Goal: Task Accomplishment & Management: Manage account settings

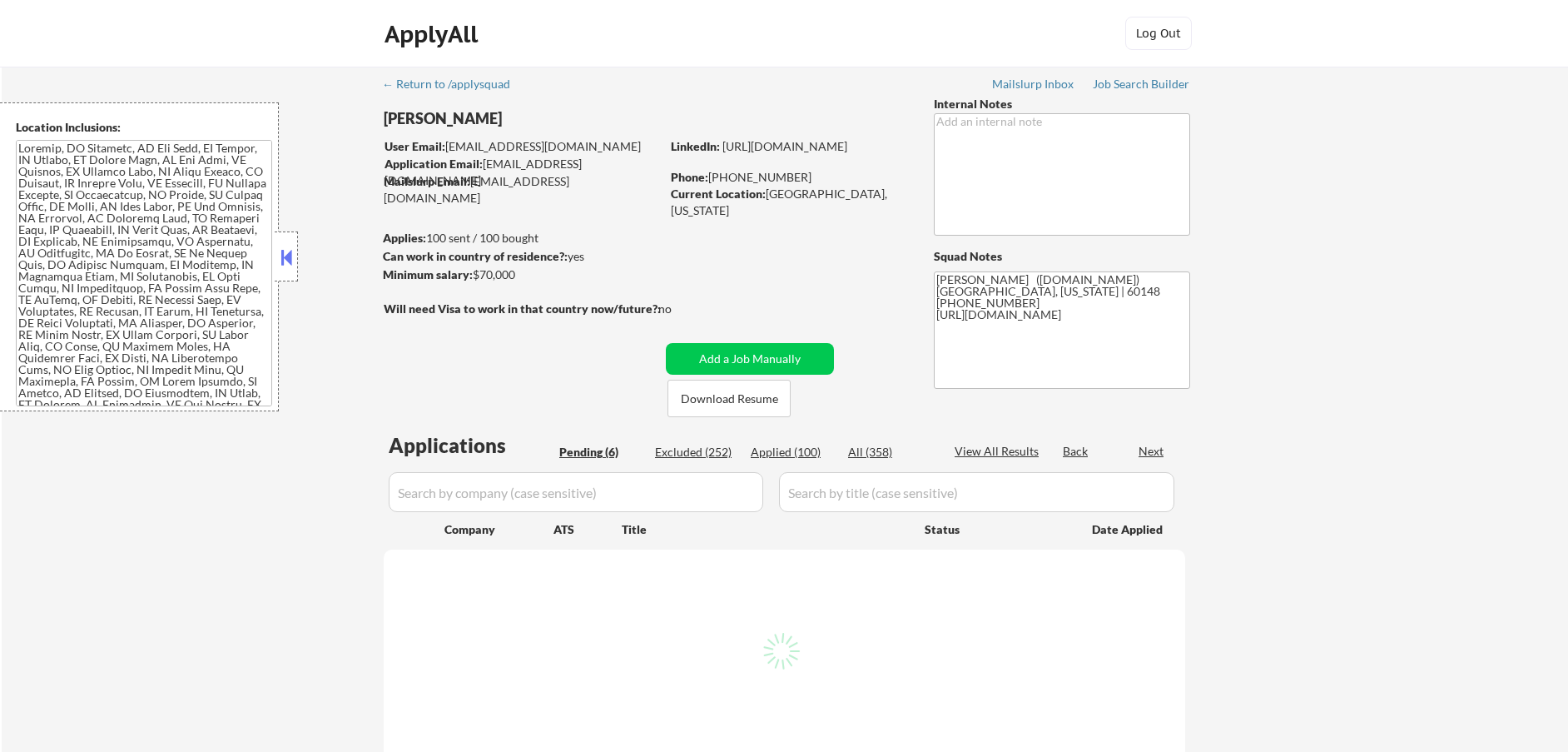
select select ""pending""
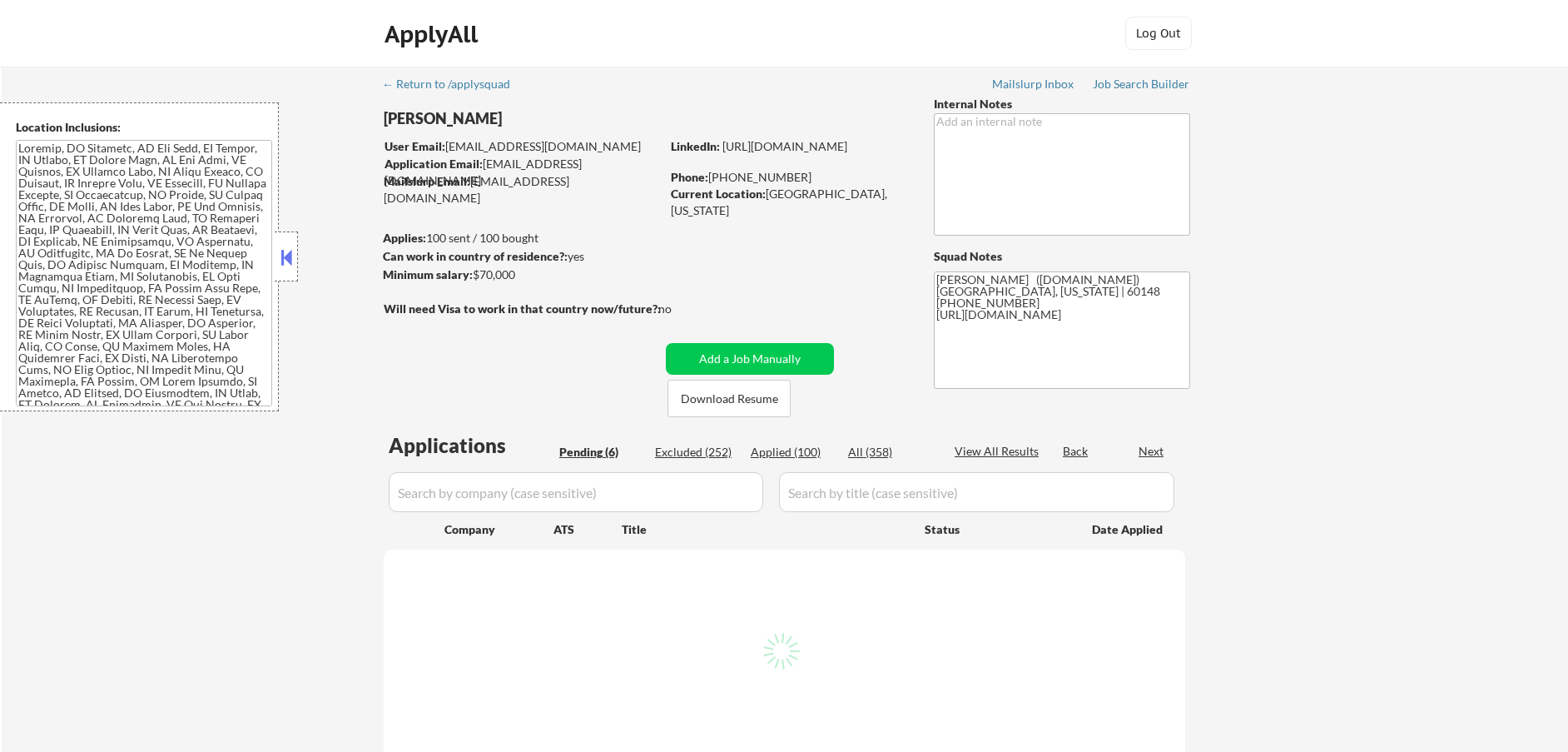
select select ""pending""
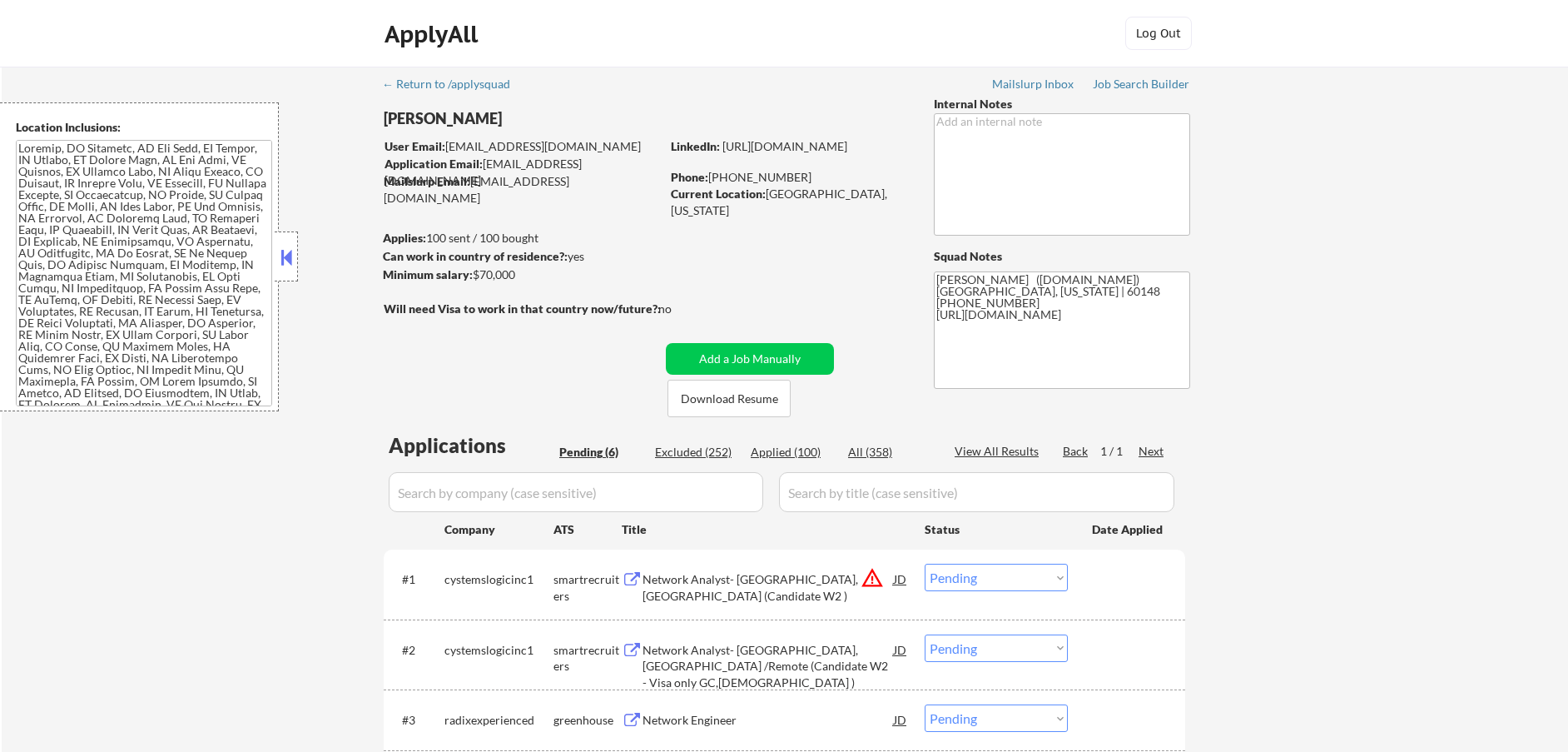
click at [797, 460] on div "Applied (100)" at bounding box center [792, 452] width 83 height 18
select select ""applied""
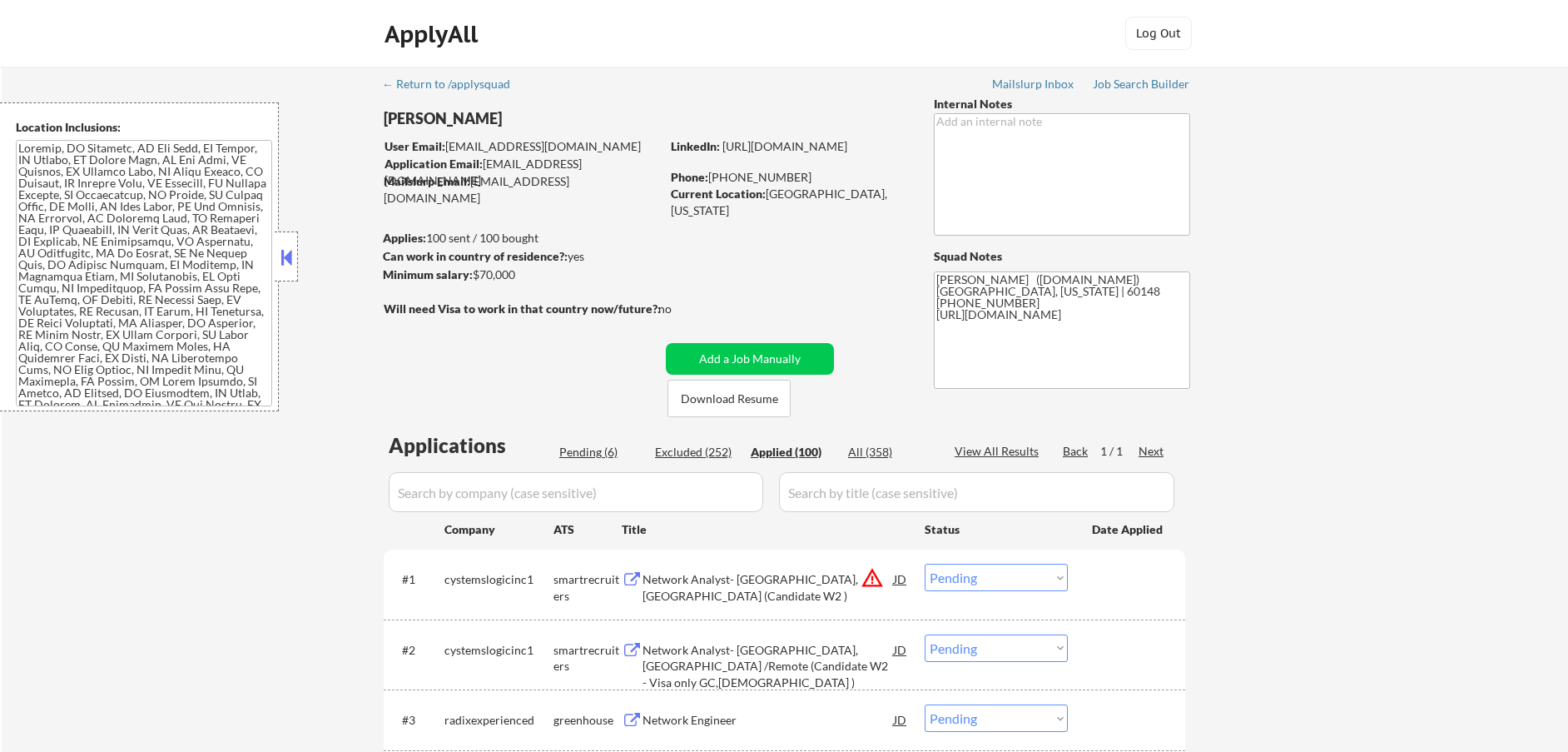
select select ""applied""
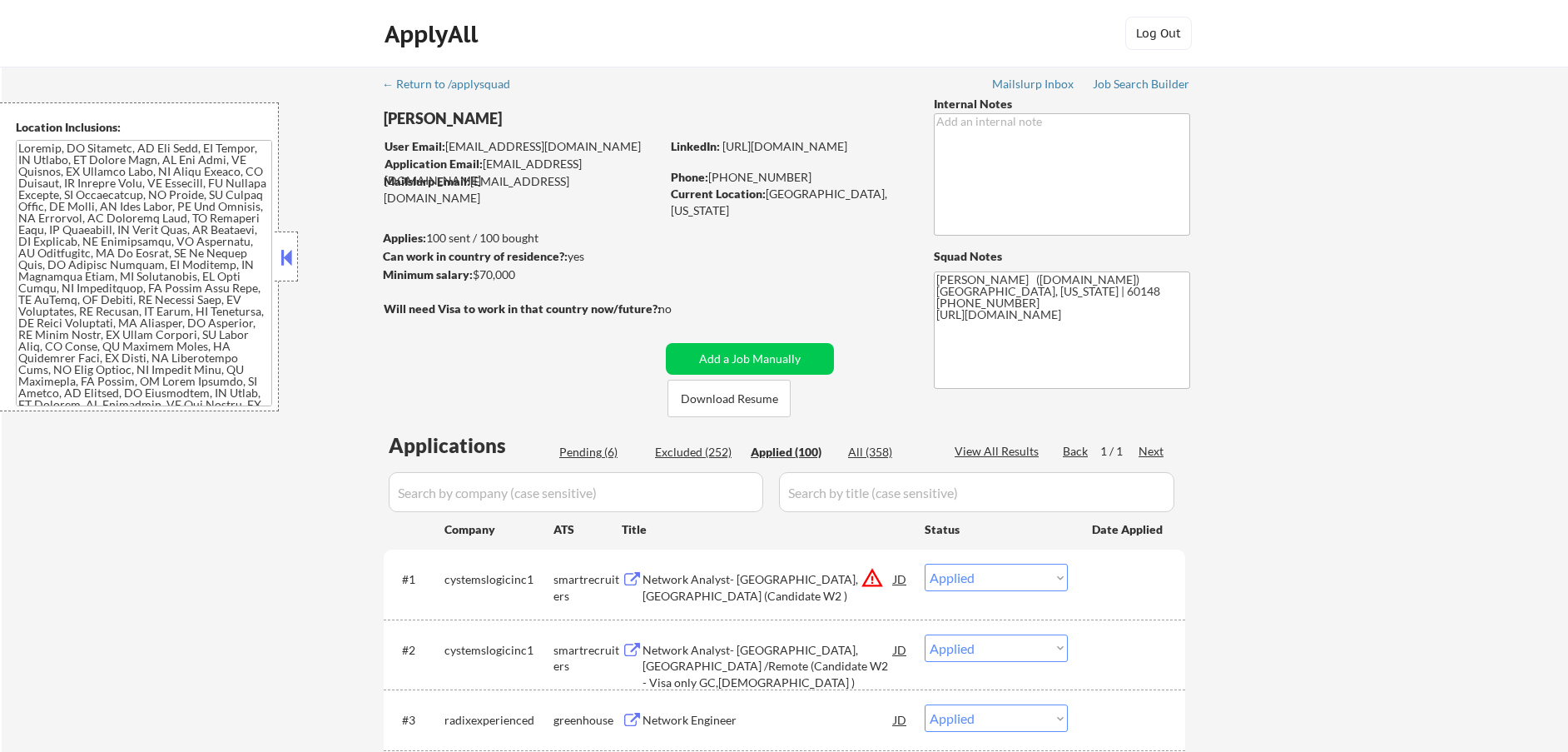
select select ""applied""
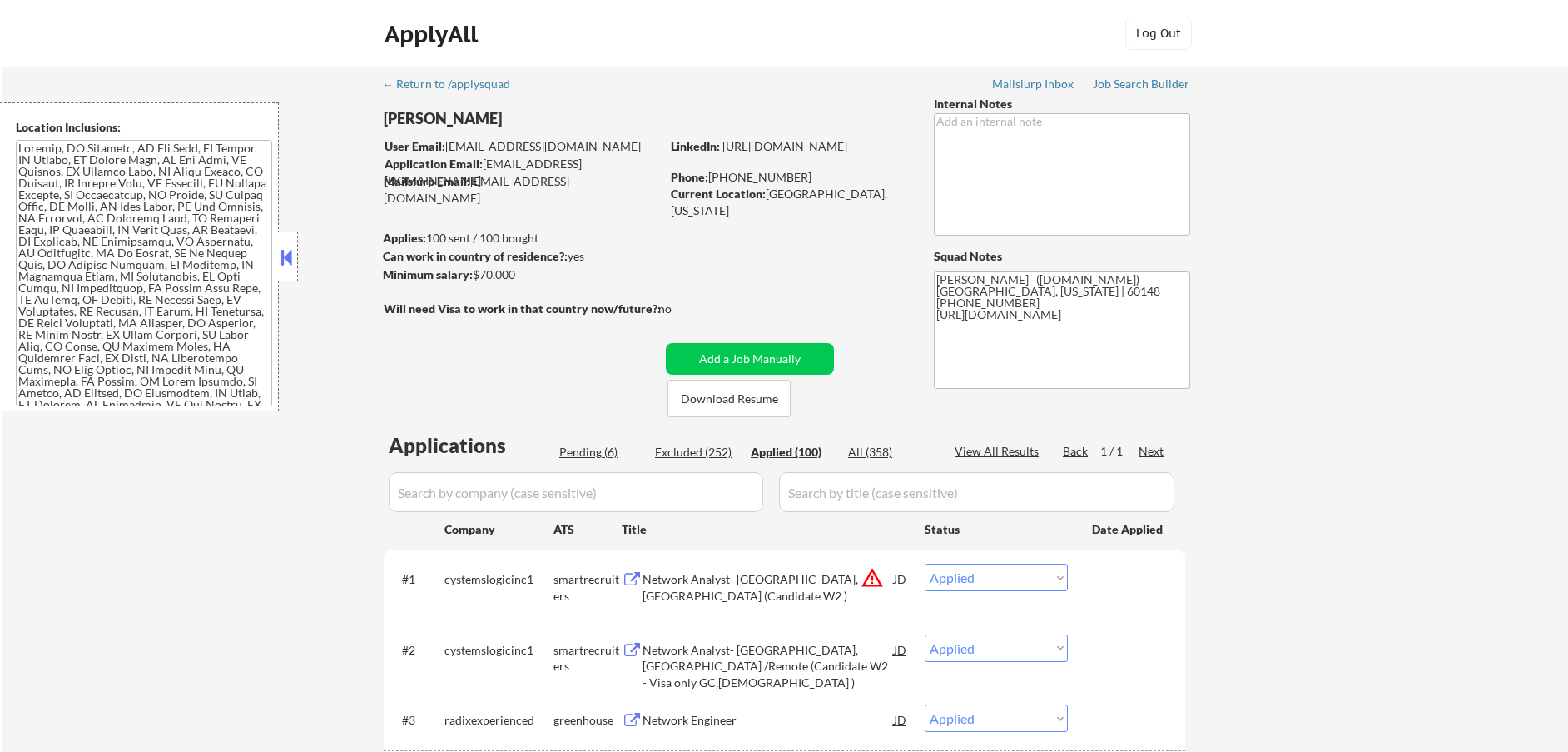
select select ""applied""
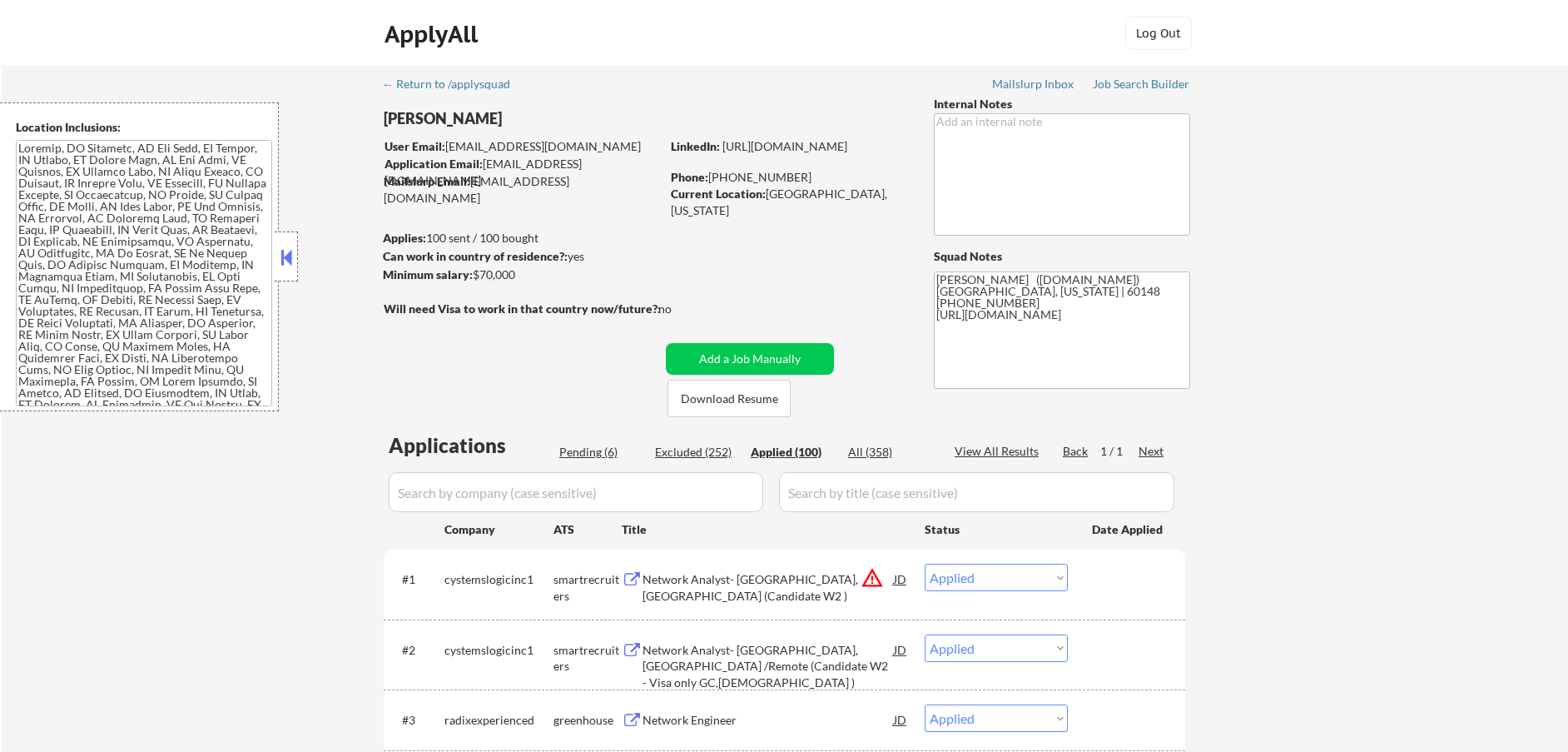
select select ""applied""
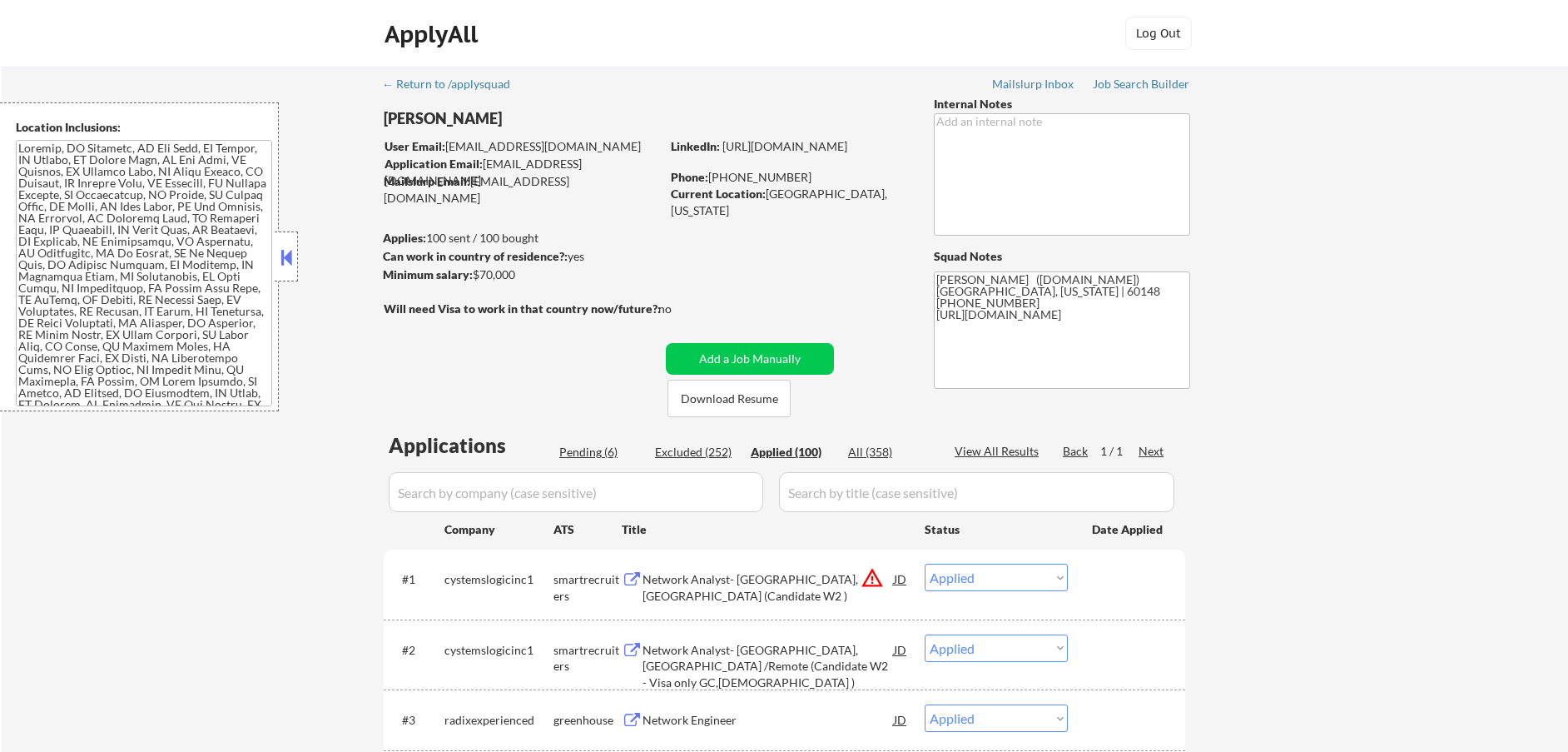
select select ""applied""
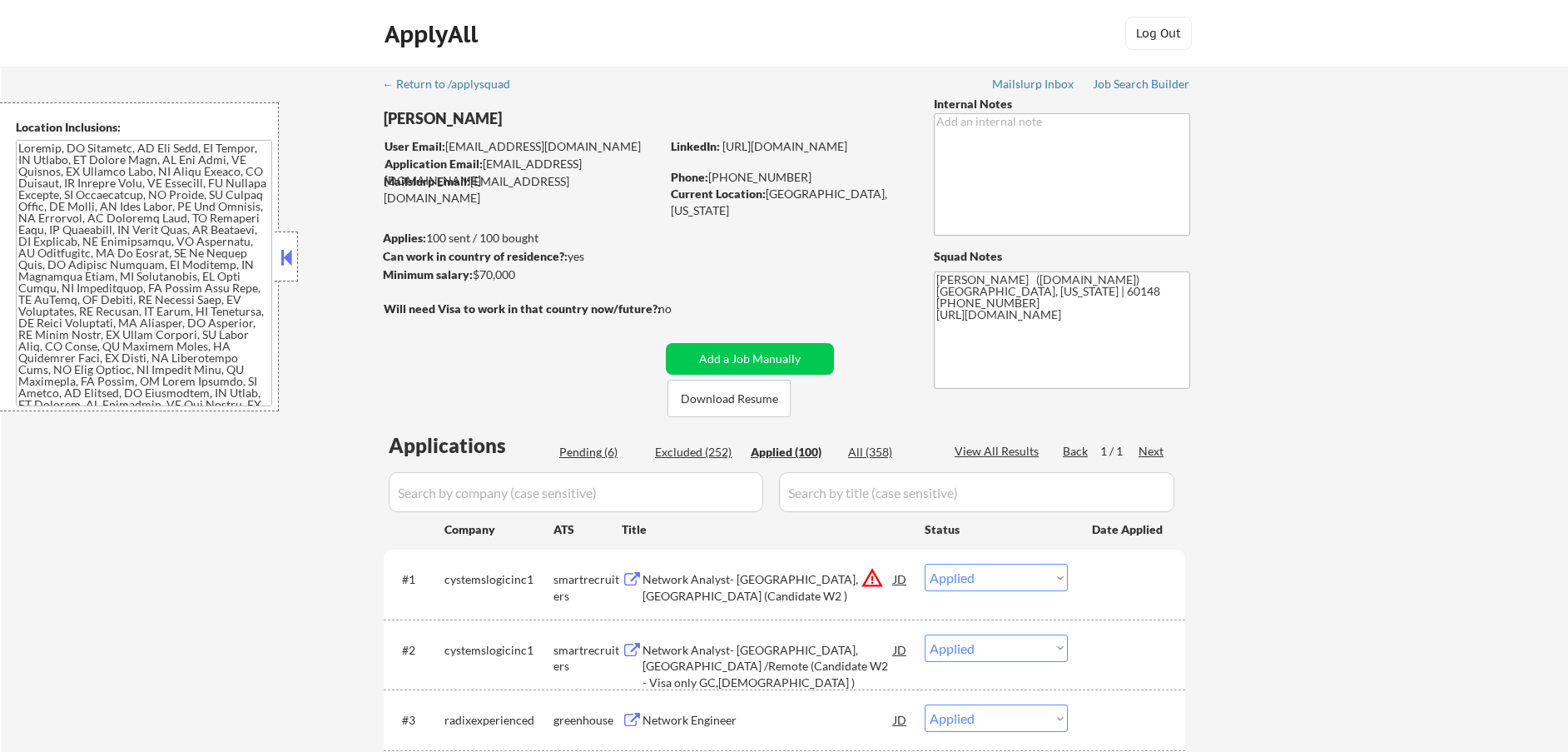
select select ""applied""
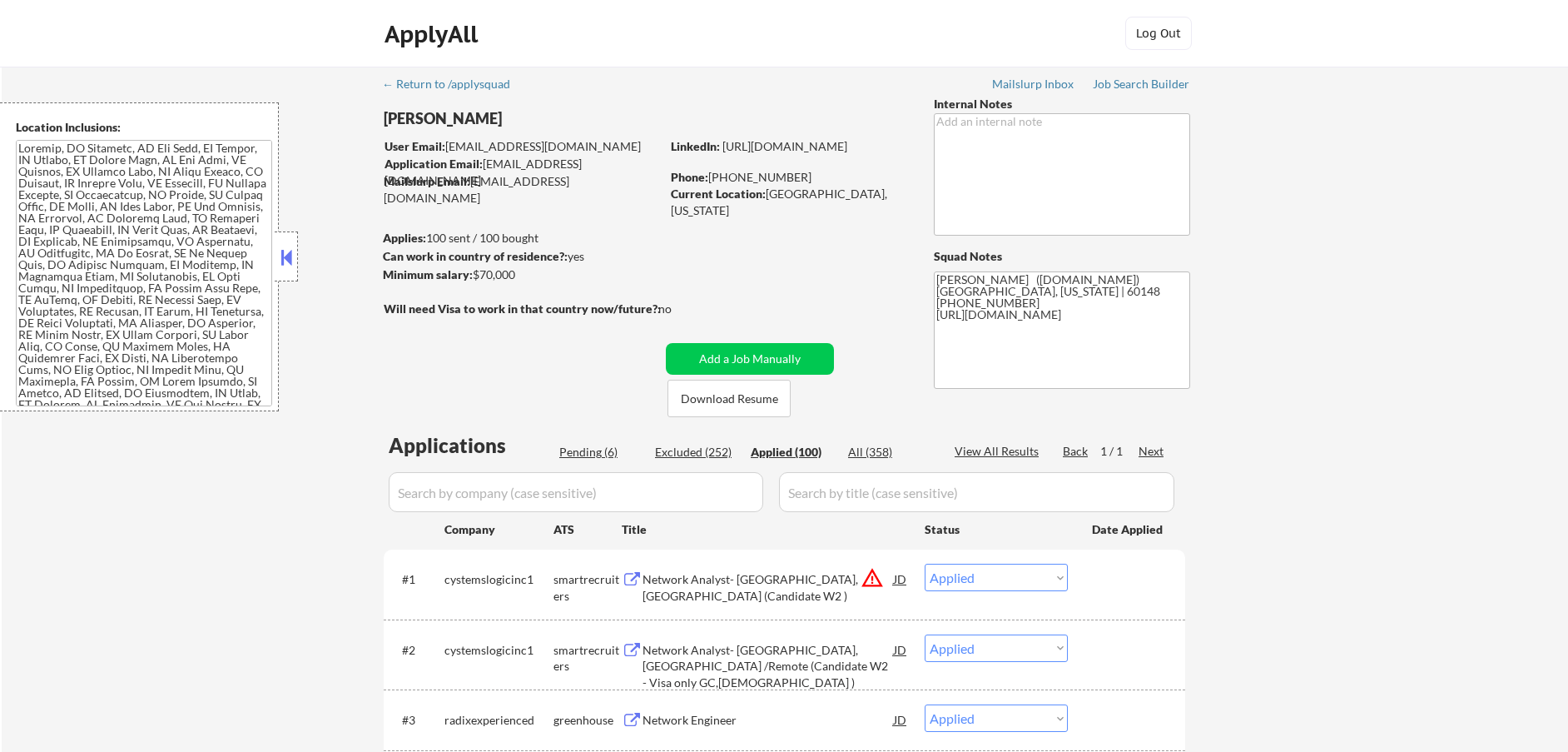
select select ""applied""
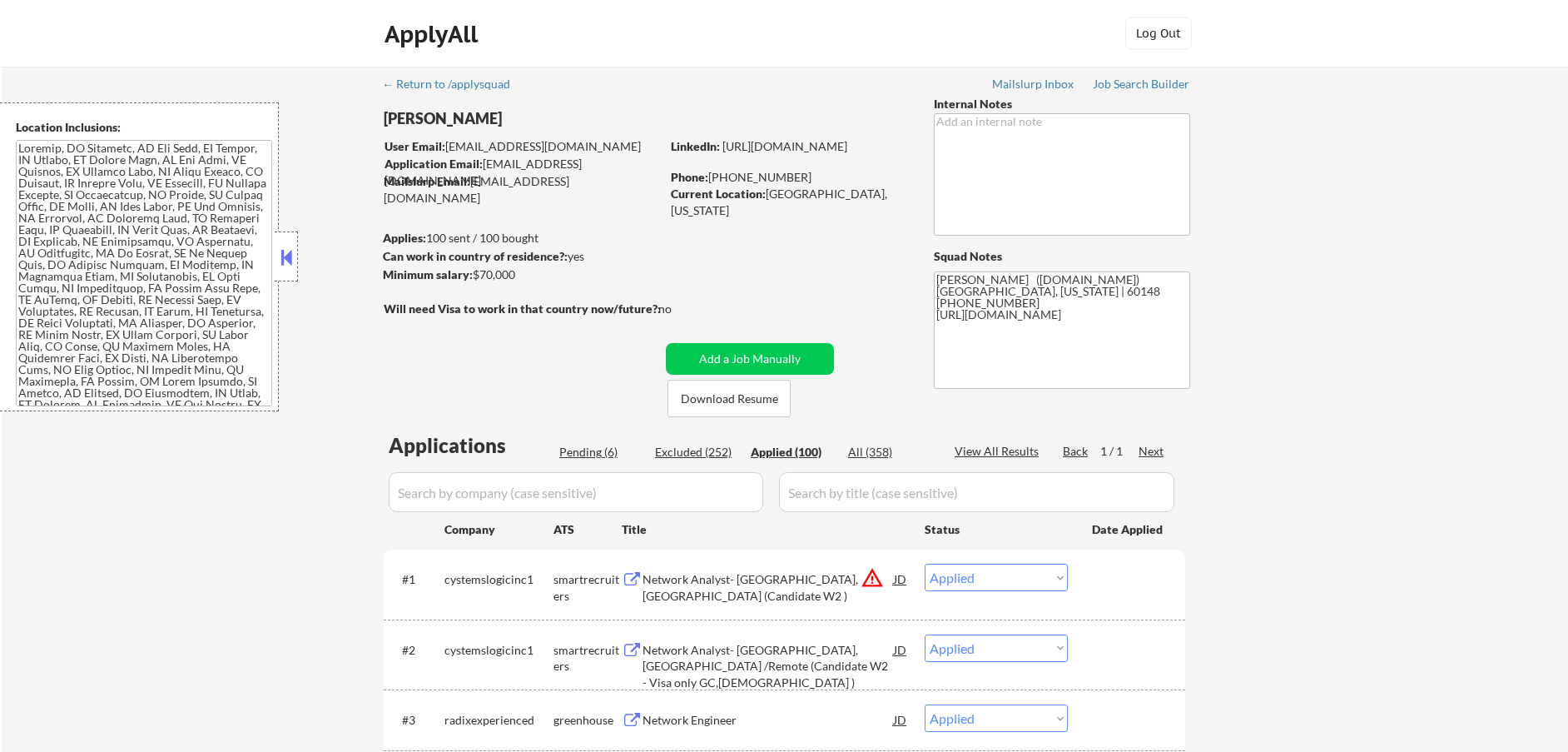
select select ""applied""
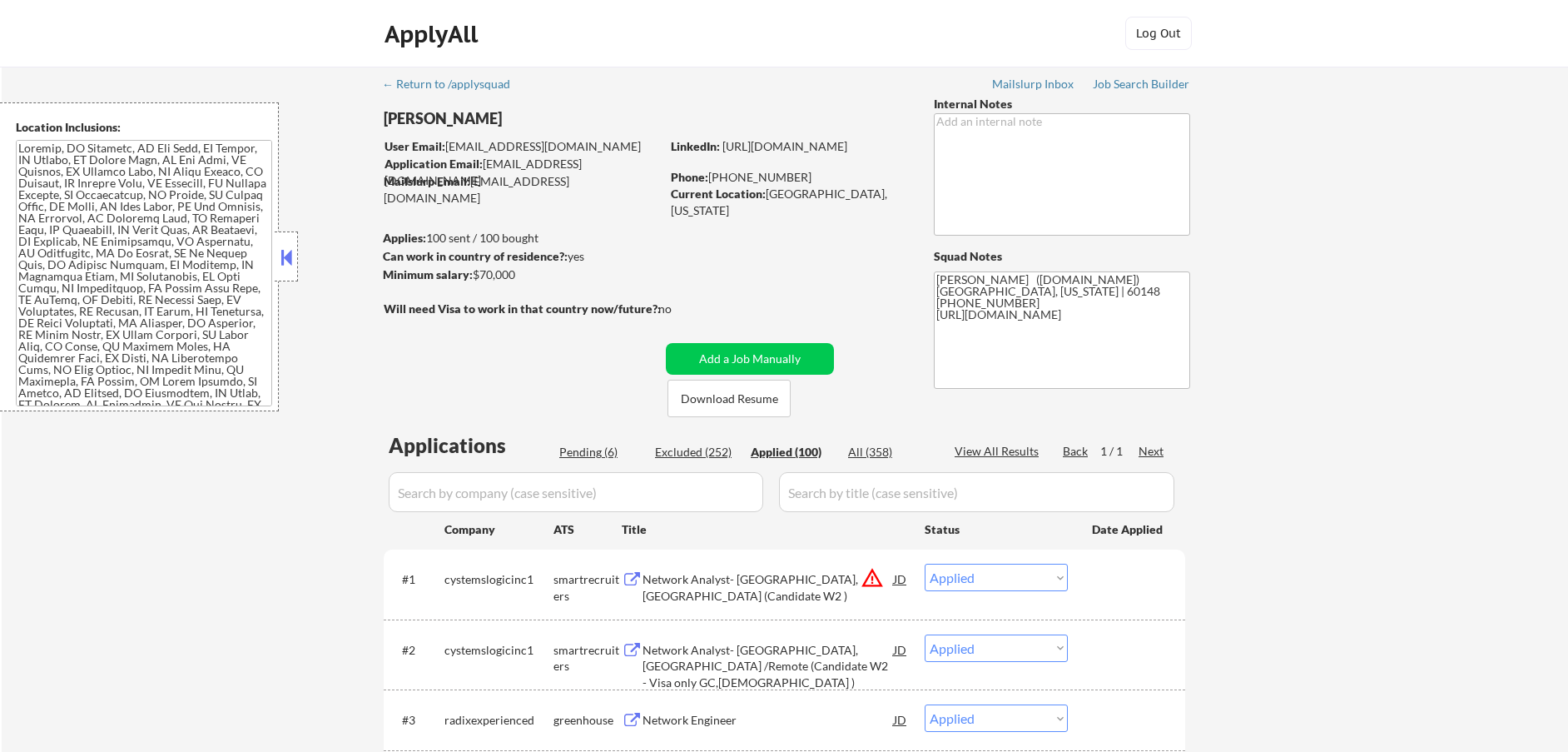
select select ""applied""
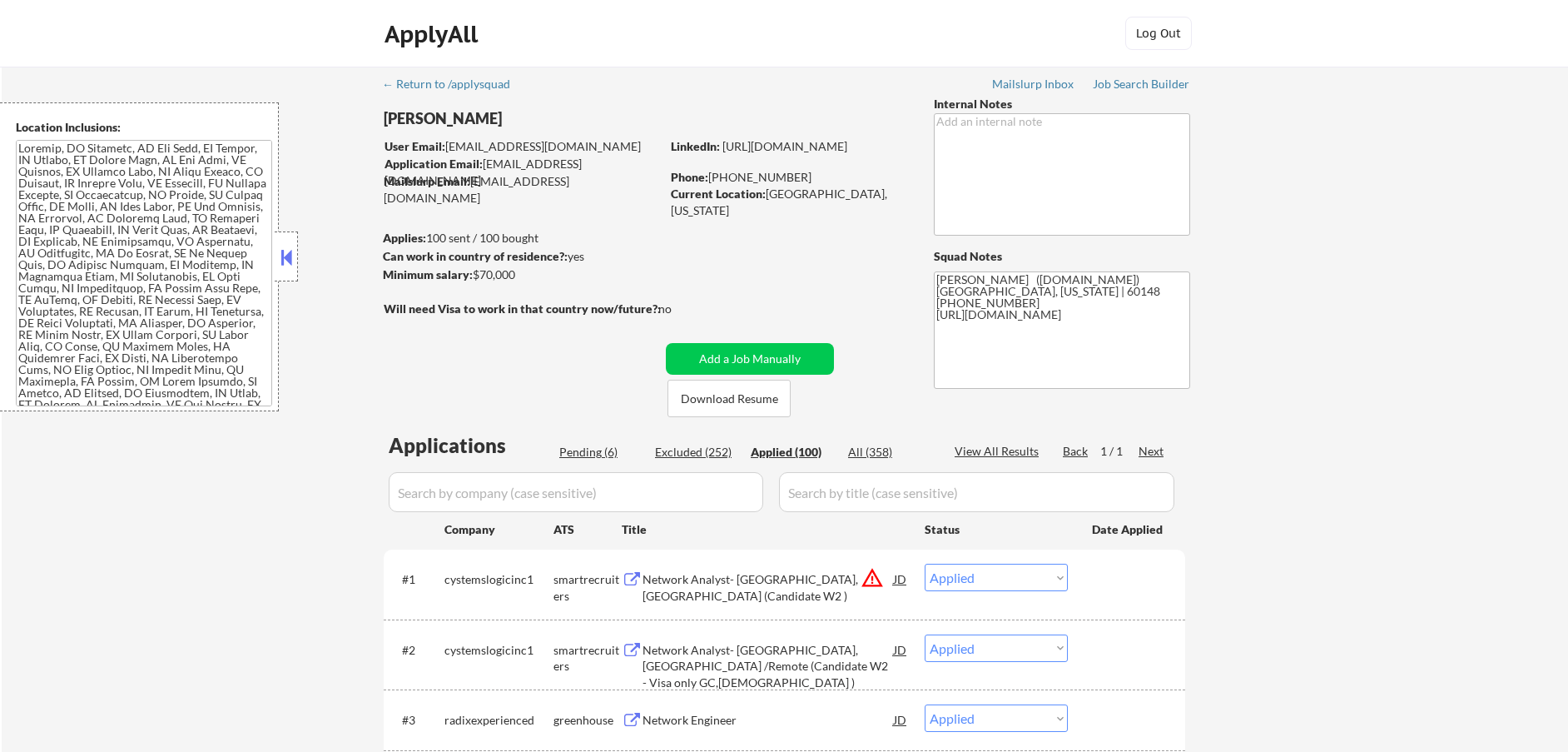
select select ""applied""
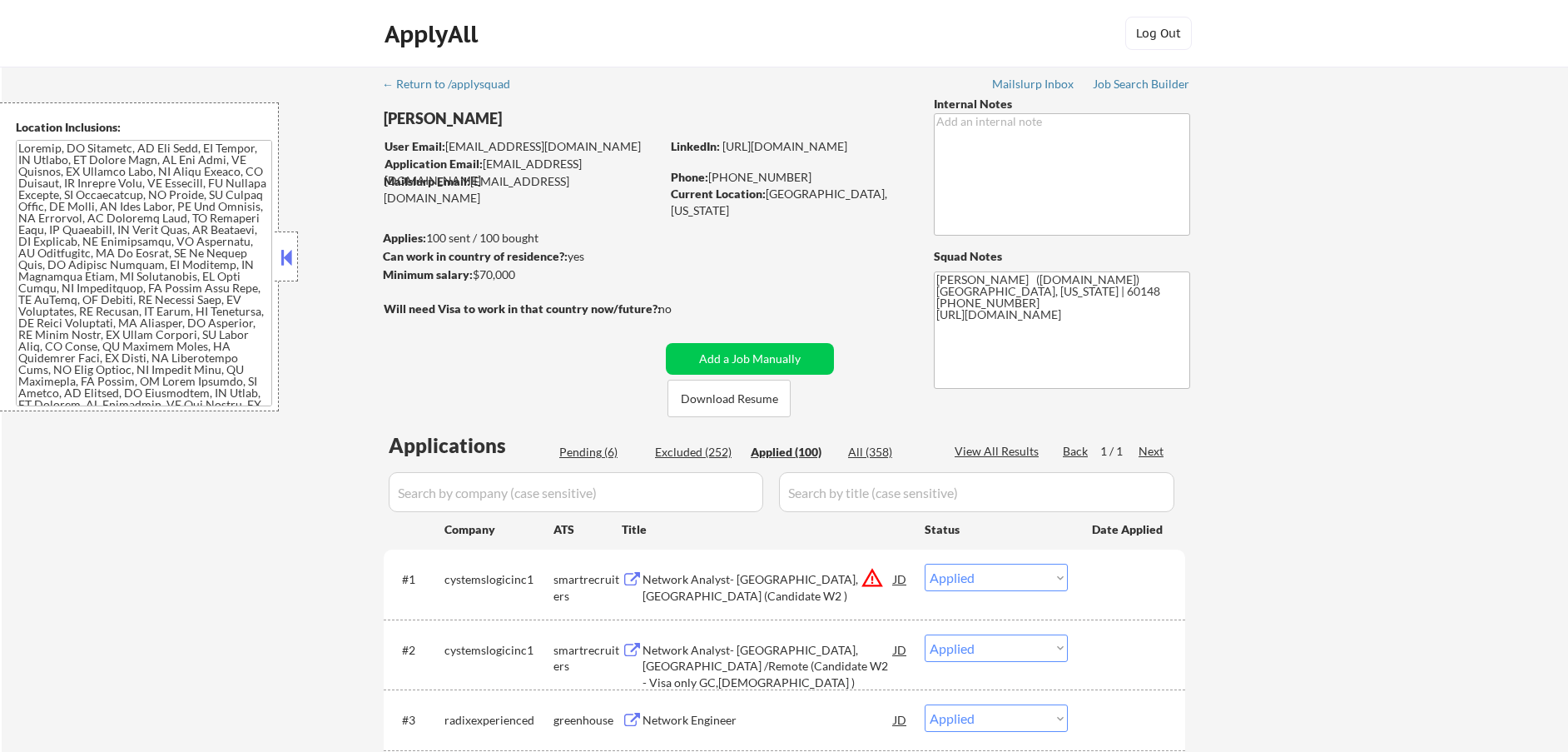
select select ""applied""
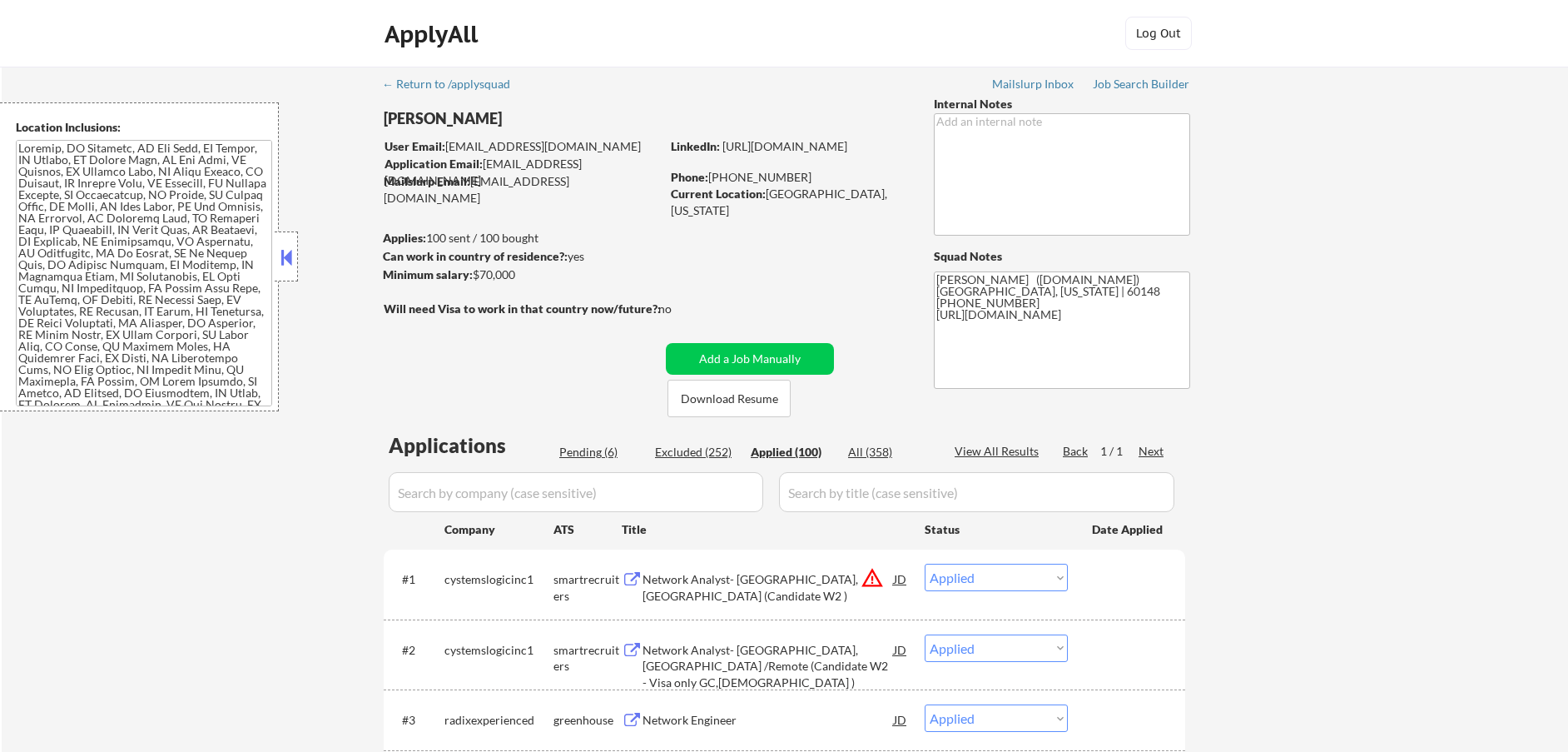
select select ""applied""
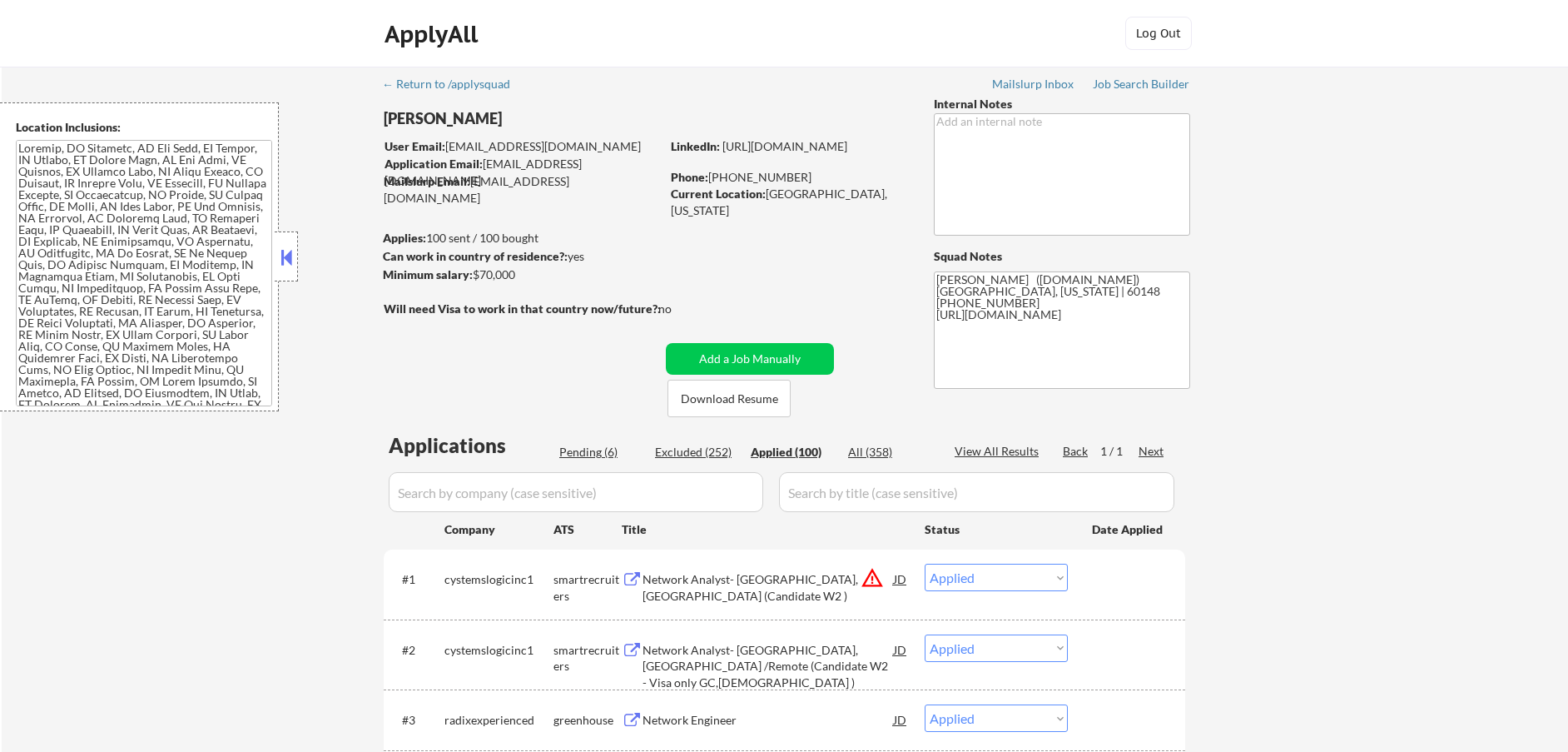
select select ""applied""
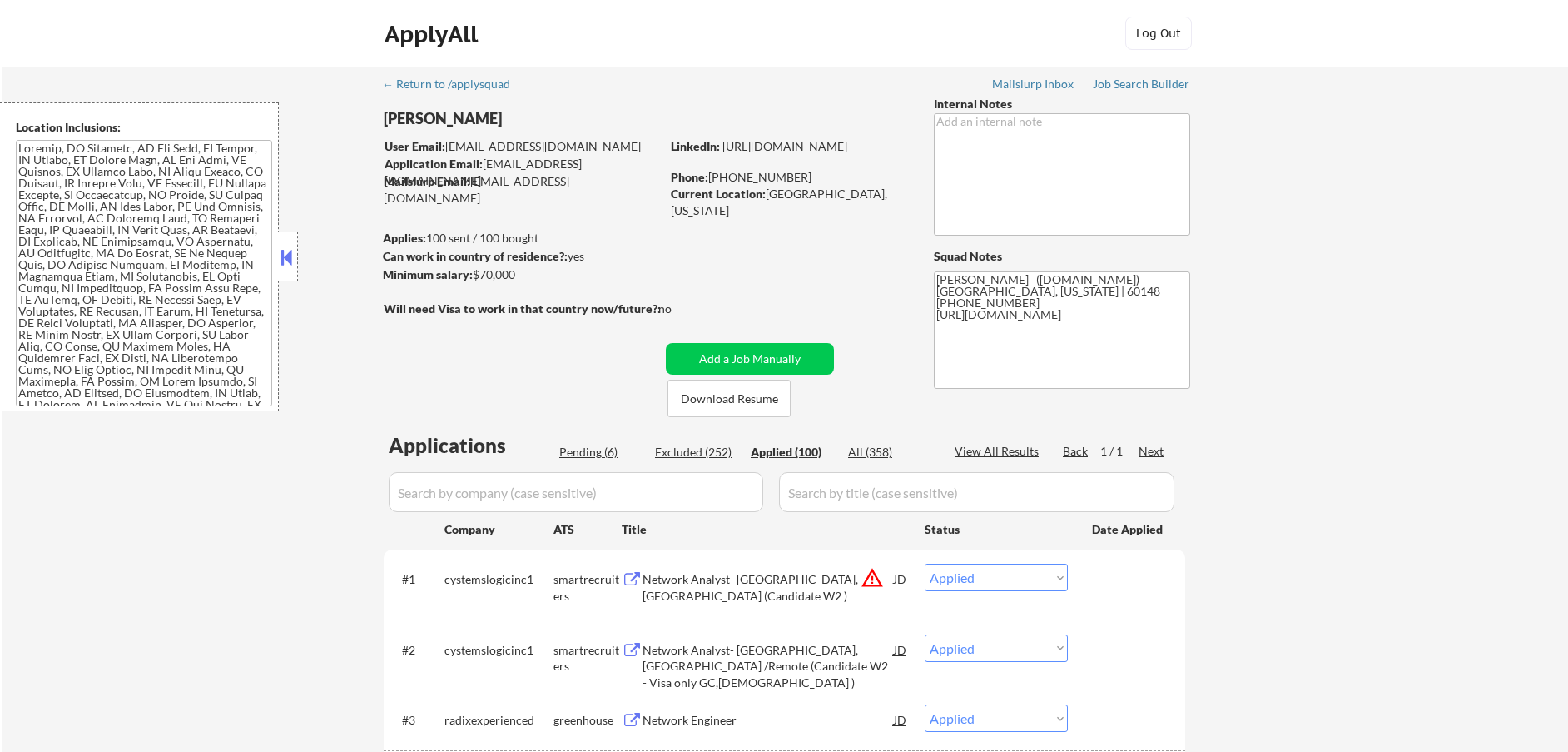
select select ""applied""
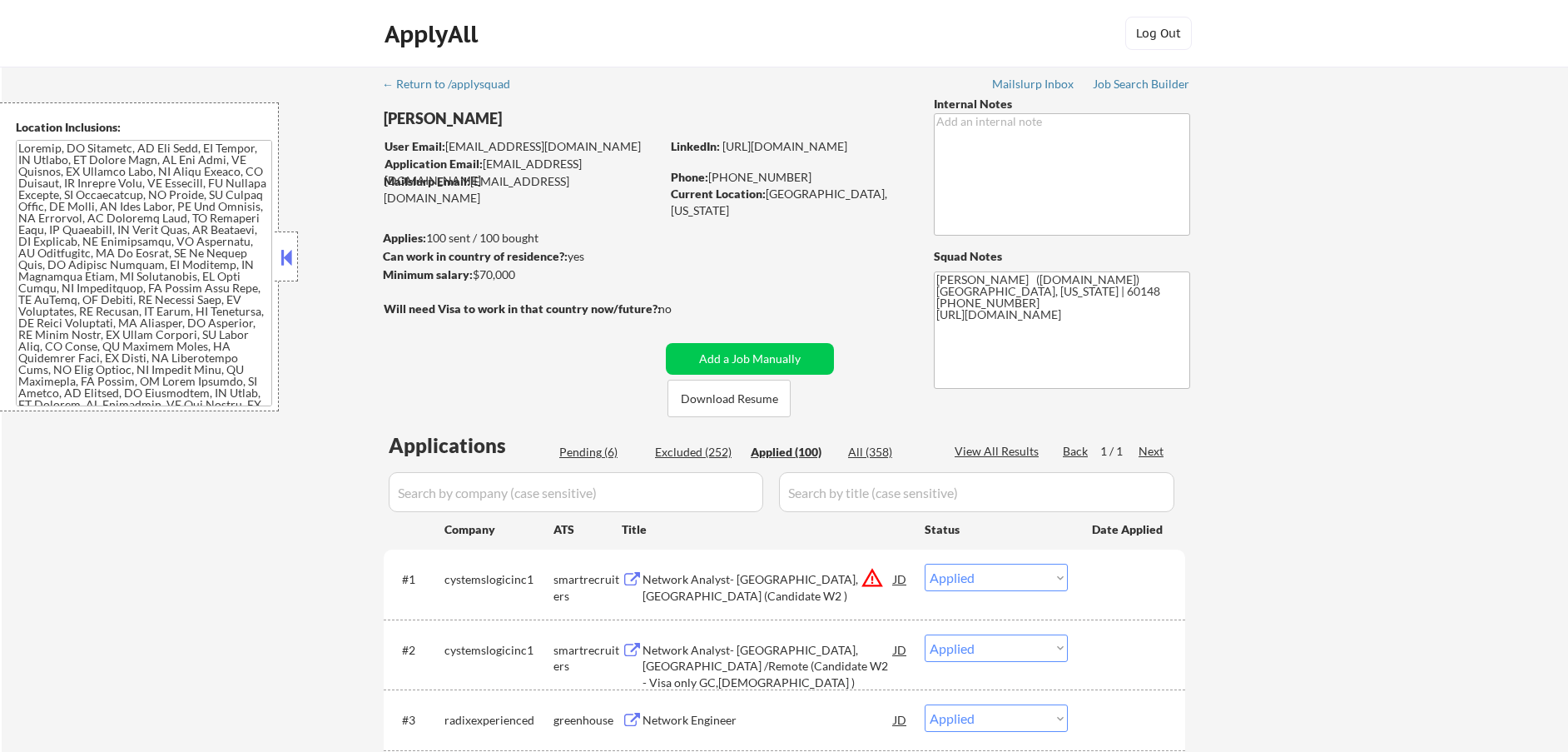
select select ""applied""
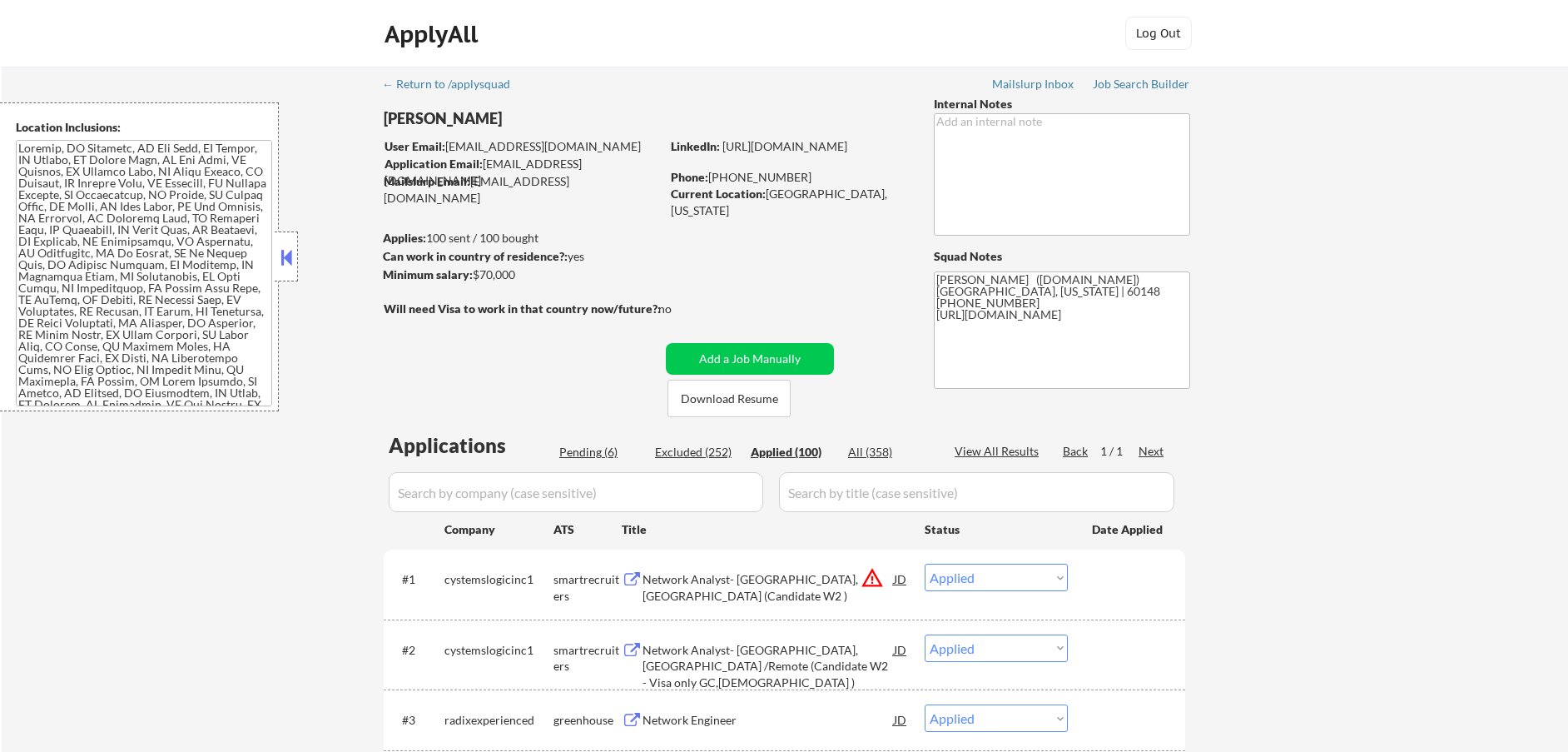
select select ""applied""
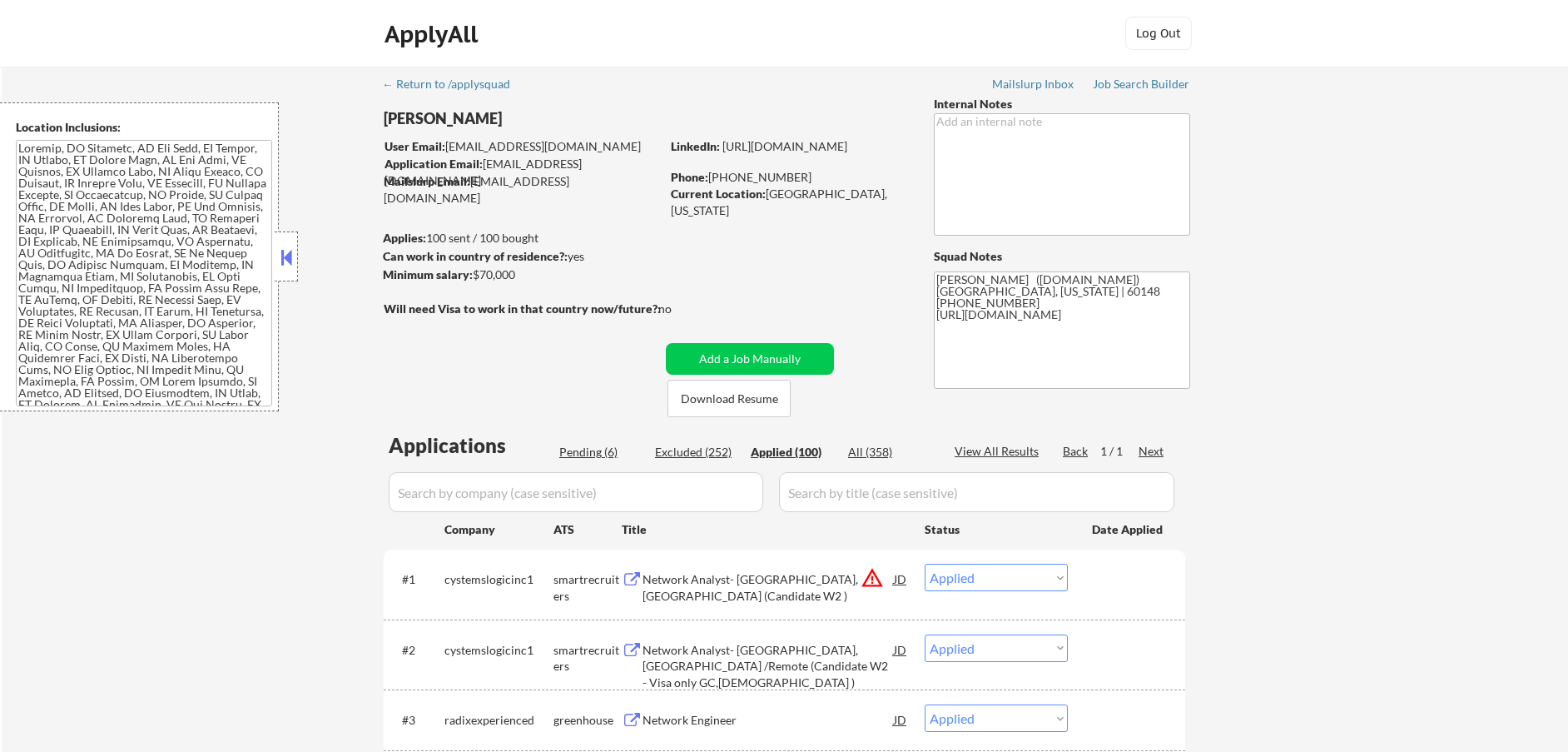
select select ""applied""
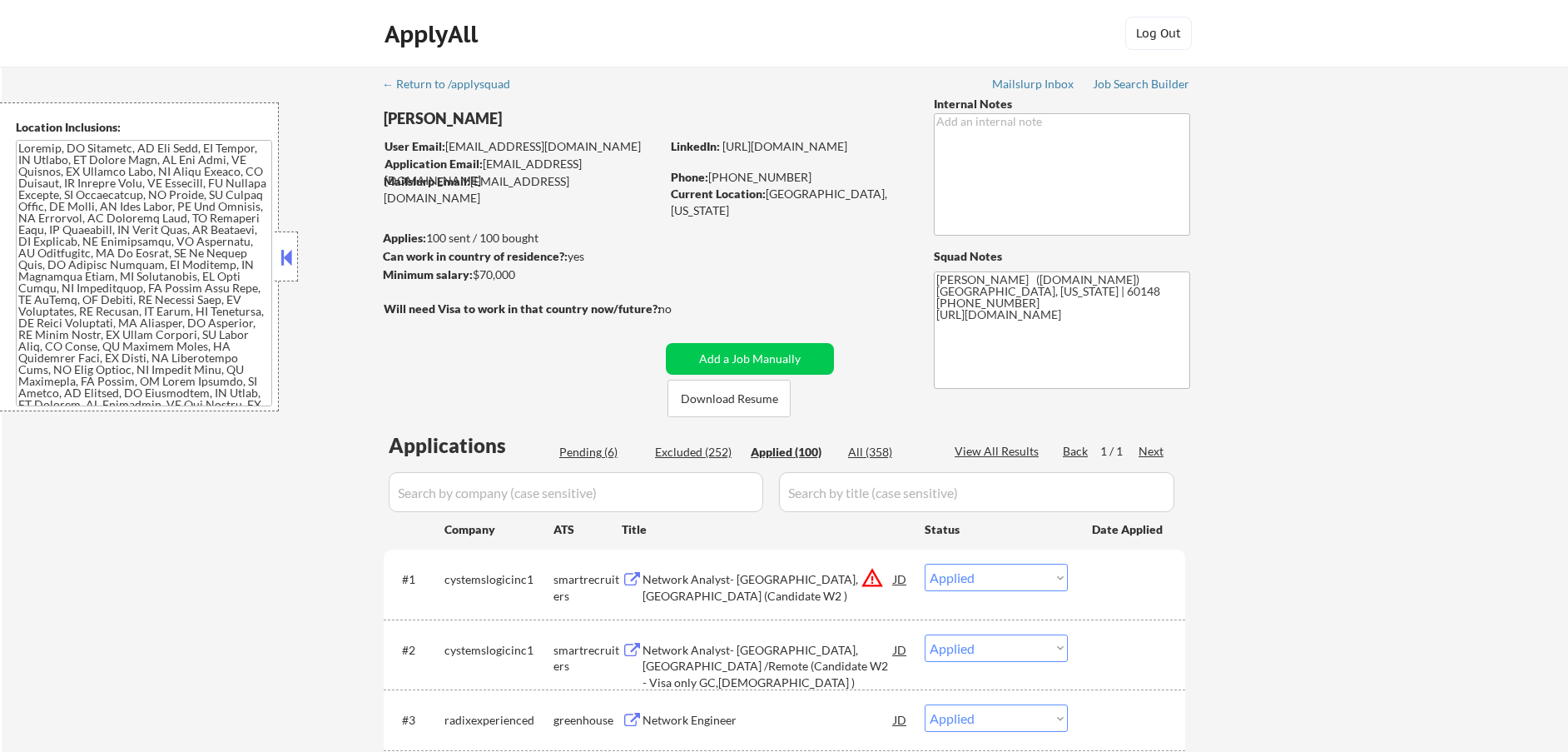
select select ""applied""
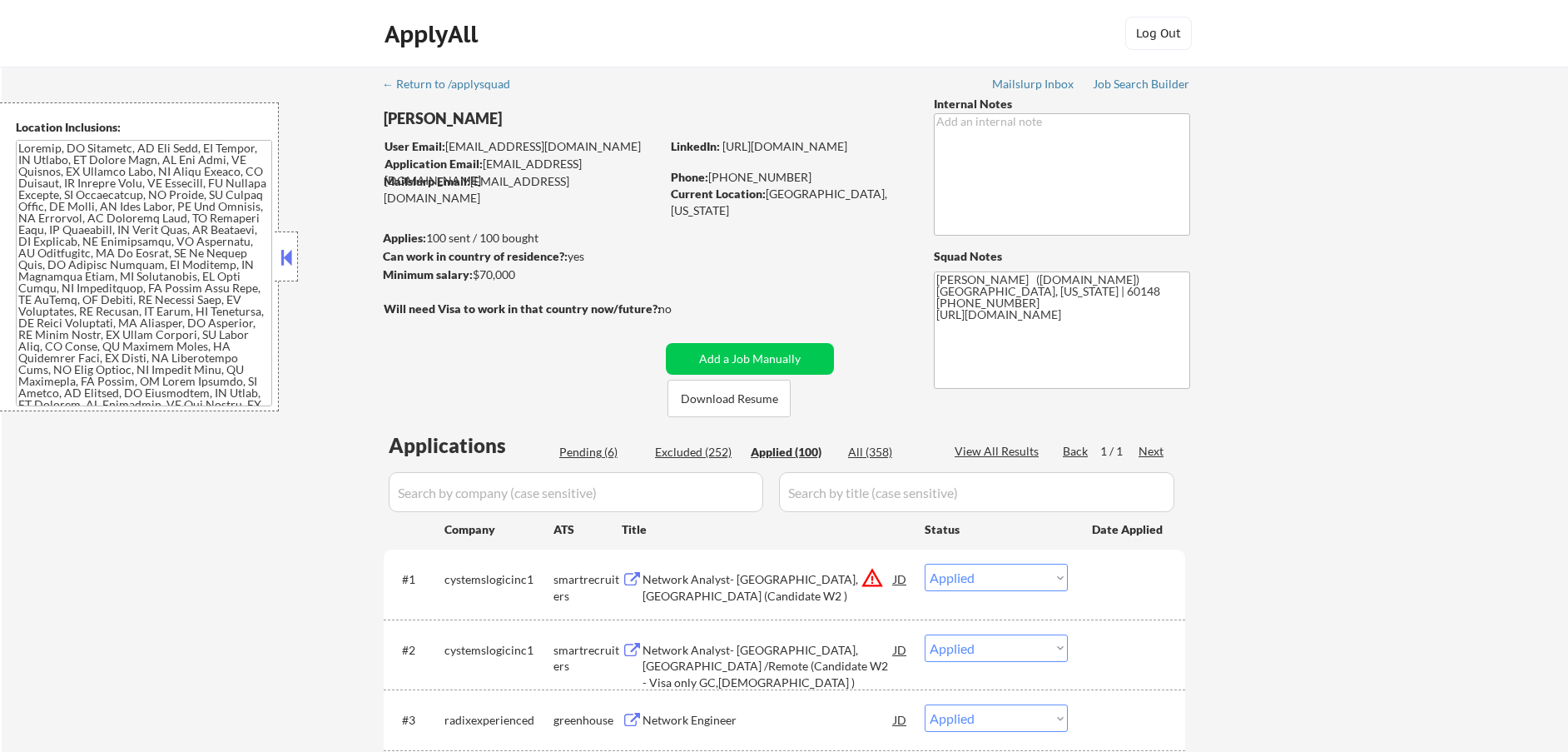
select select ""applied""
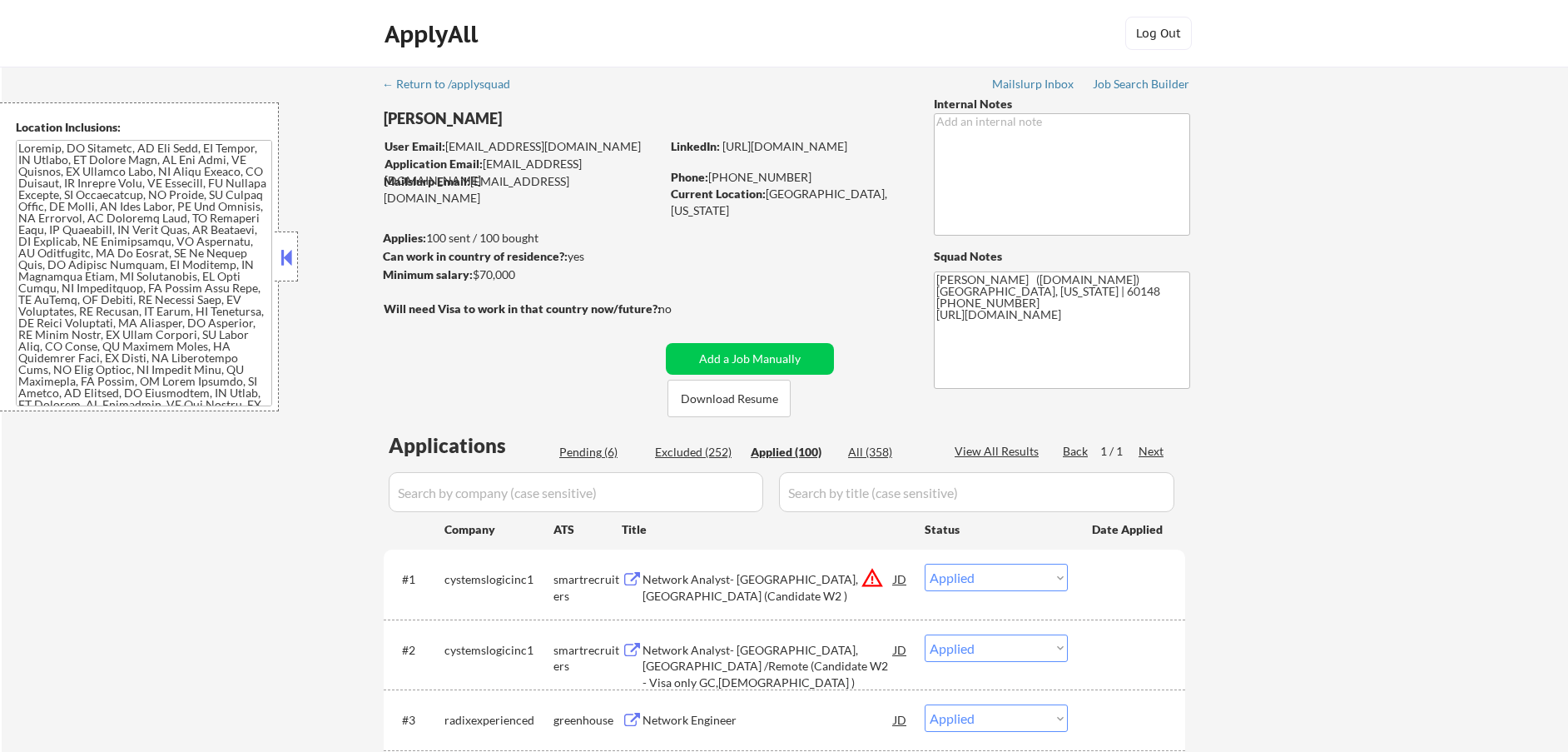
select select ""applied""
